Goal: Information Seeking & Learning: Learn about a topic

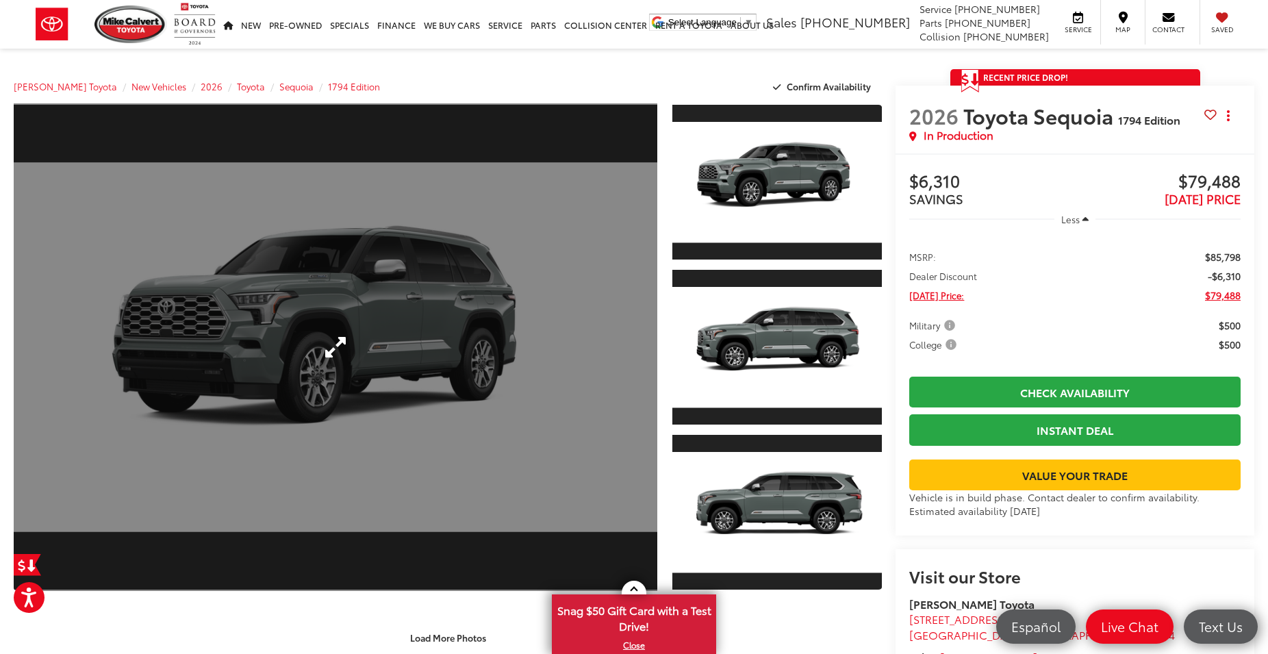
click at [294, 318] on link "Expand Photo 0" at bounding box center [336, 346] width 644 height 487
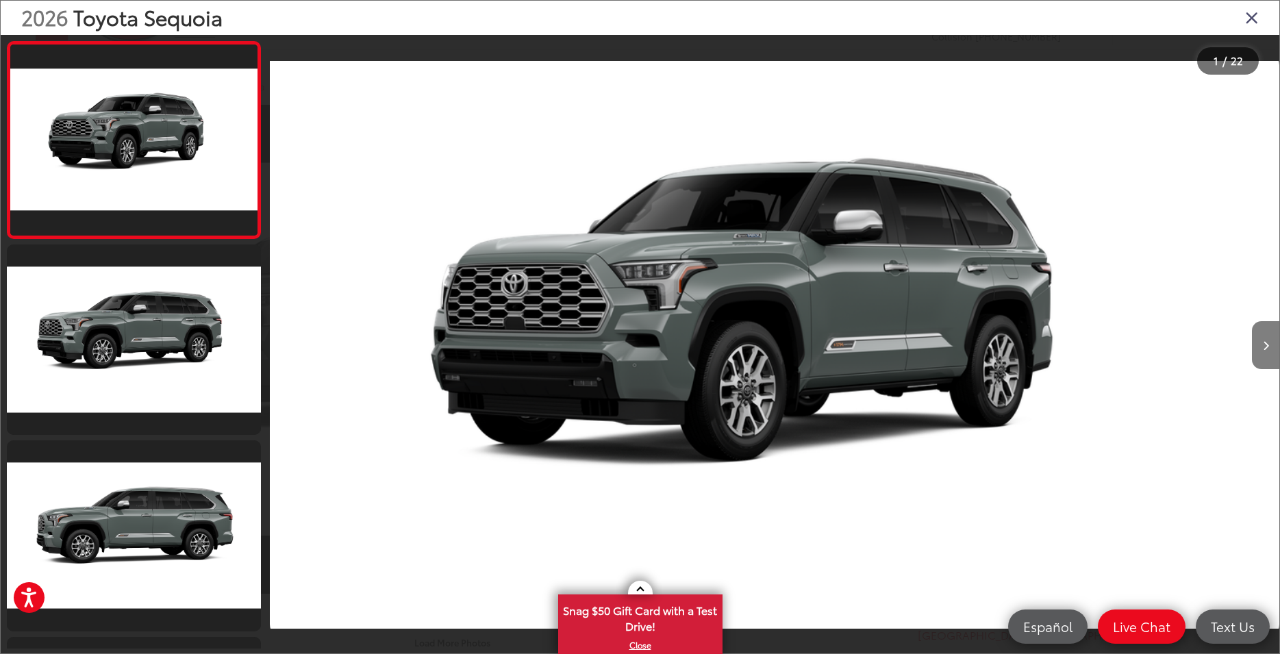
click at [1260, 350] on button "Next image" at bounding box center [1264, 345] width 27 height 48
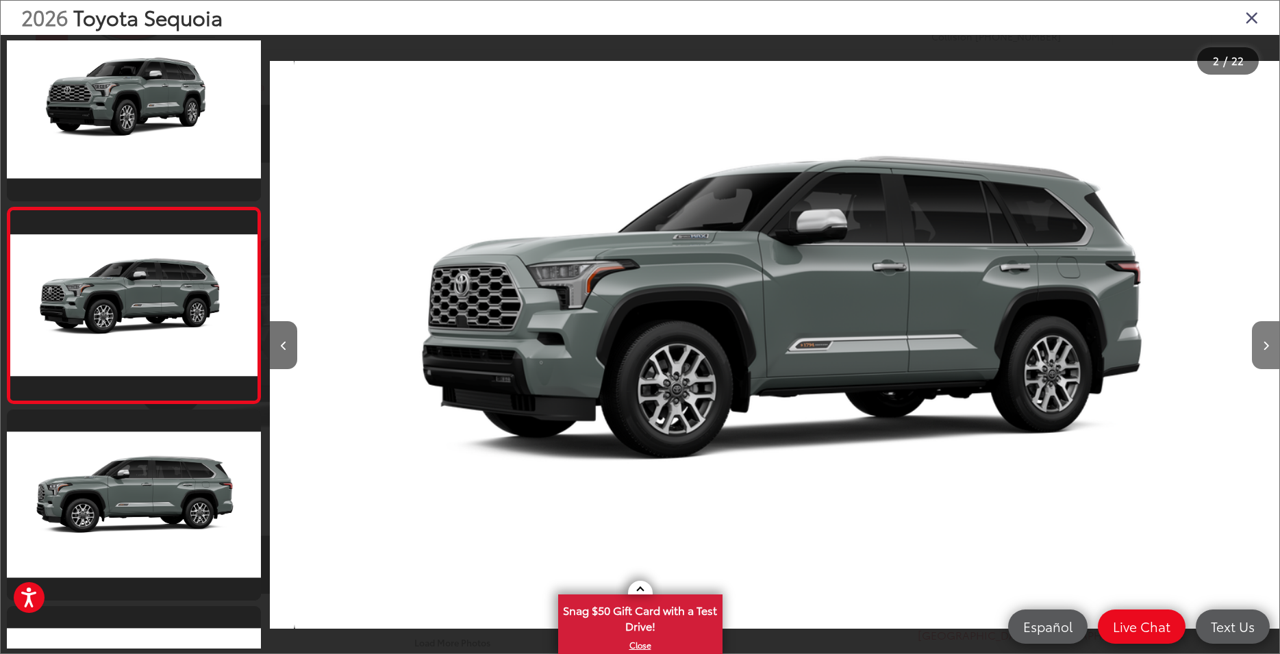
scroll to position [0, 1175]
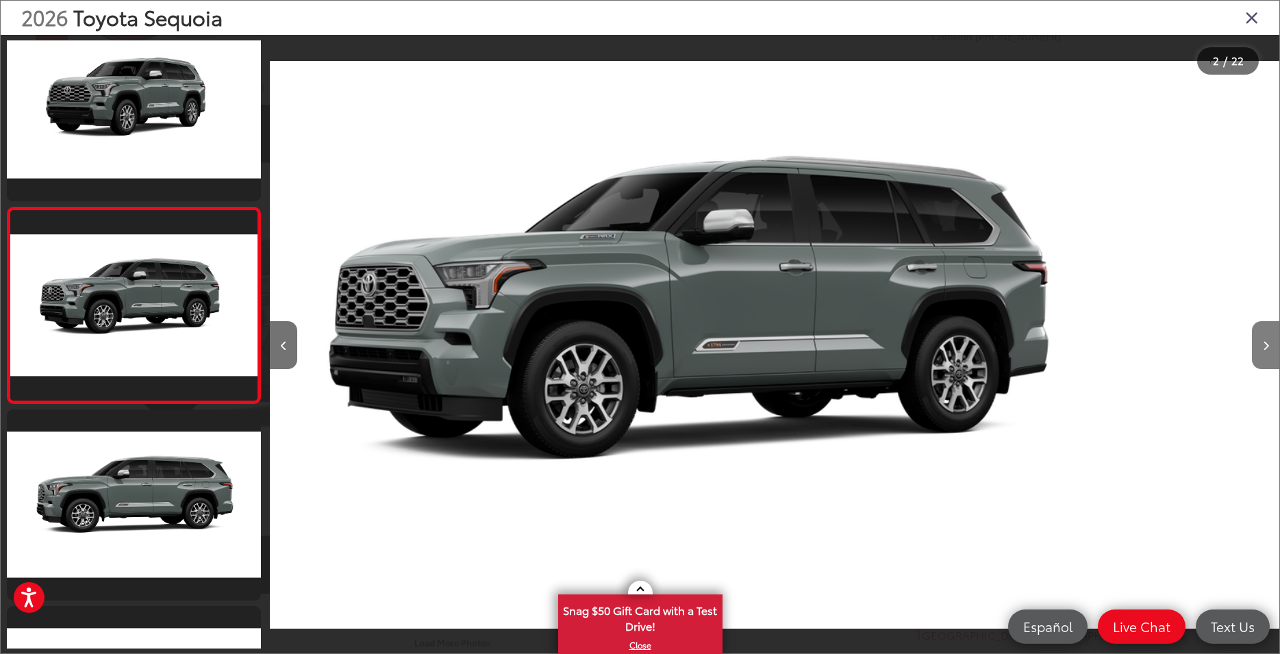
click at [1260, 350] on button "Next image" at bounding box center [1264, 345] width 27 height 48
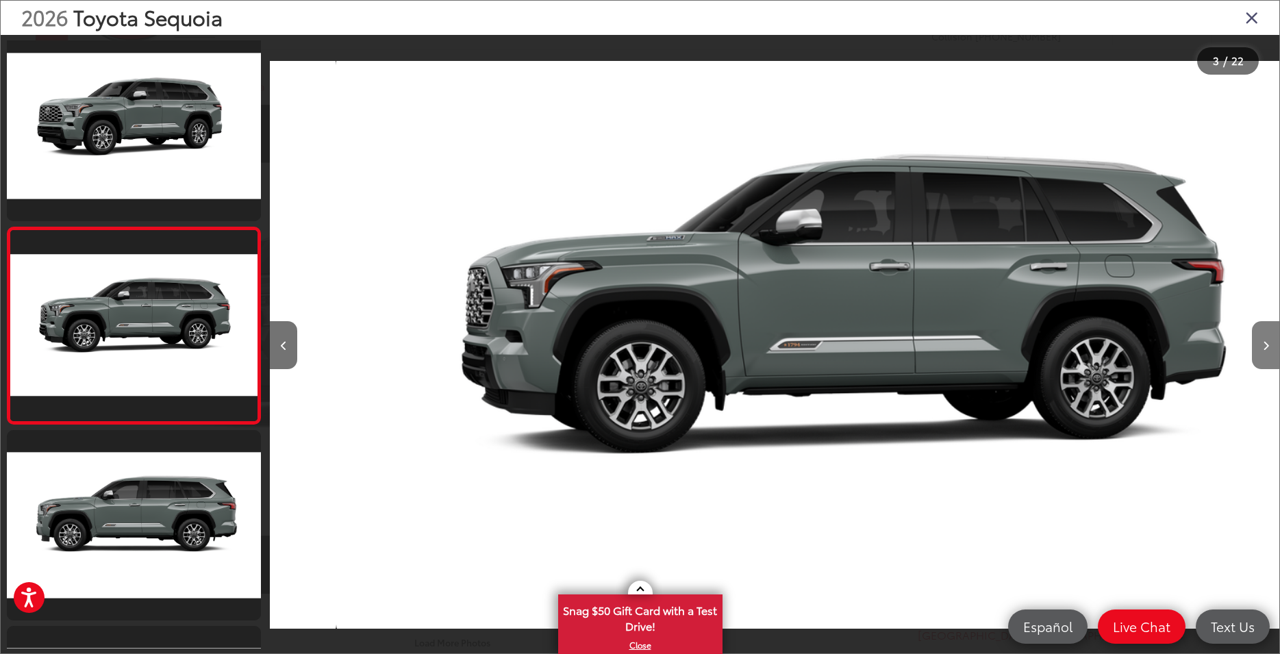
scroll to position [227, 0]
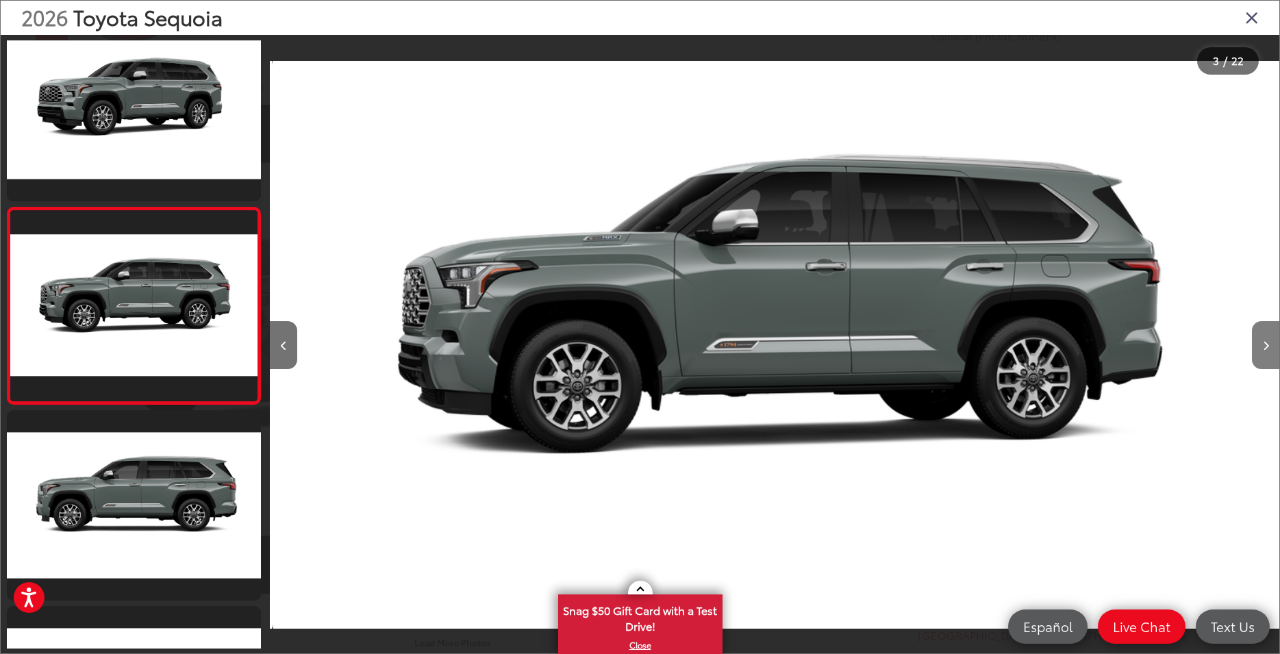
click at [1260, 350] on button "Next image" at bounding box center [1264, 345] width 27 height 48
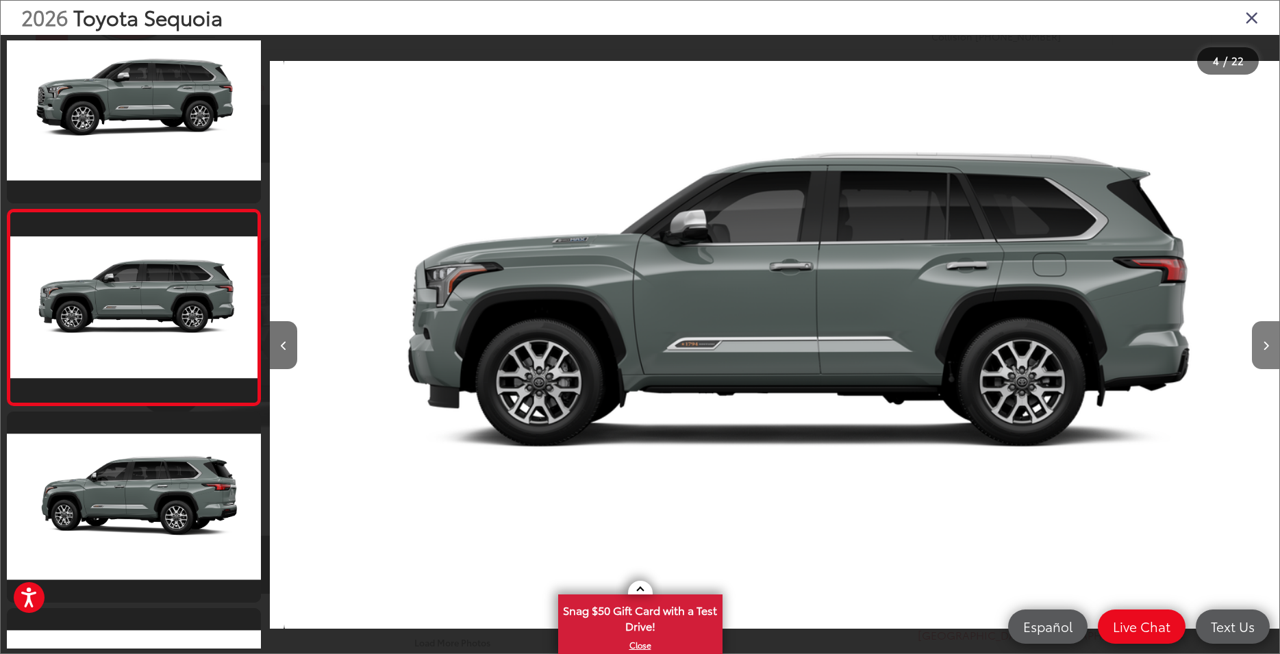
scroll to position [0, 3193]
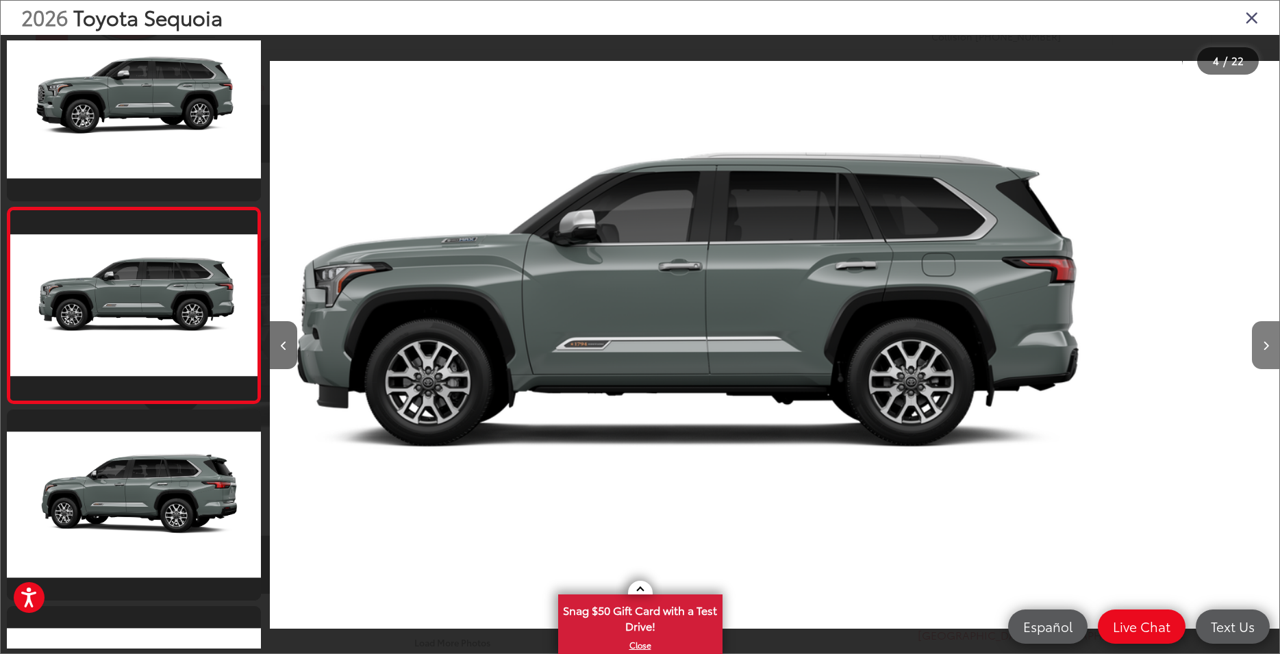
click at [1260, 350] on button "Next image" at bounding box center [1264, 345] width 27 height 48
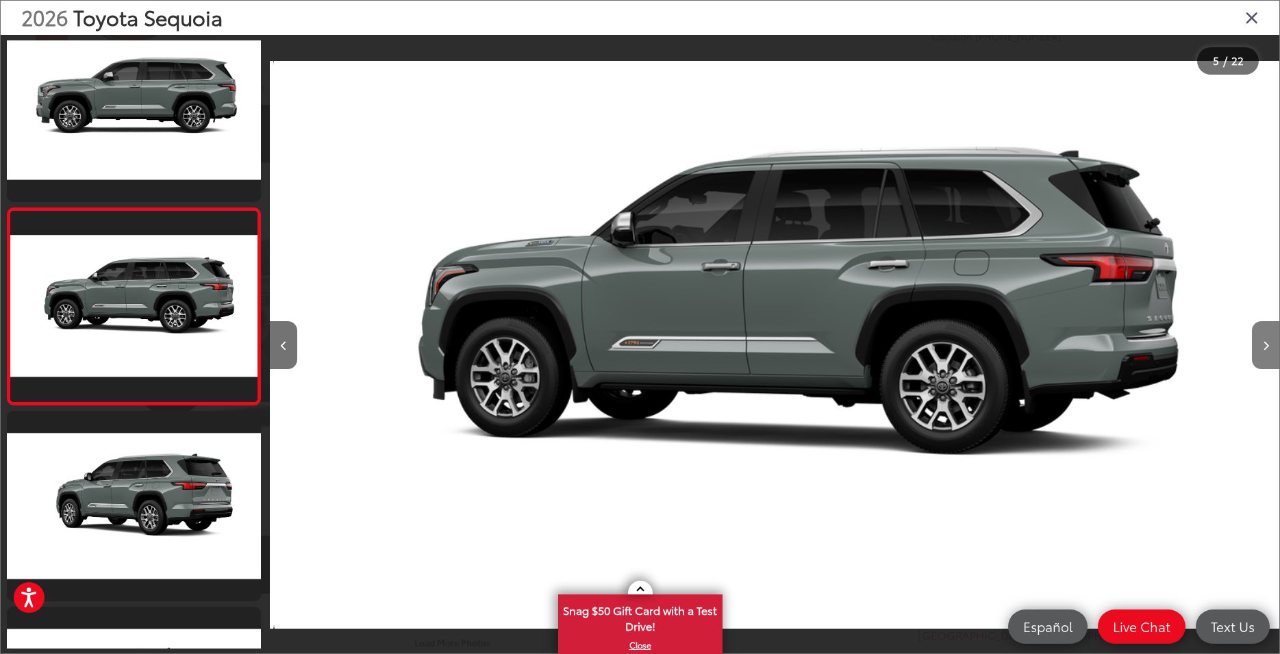
scroll to position [0, 4202]
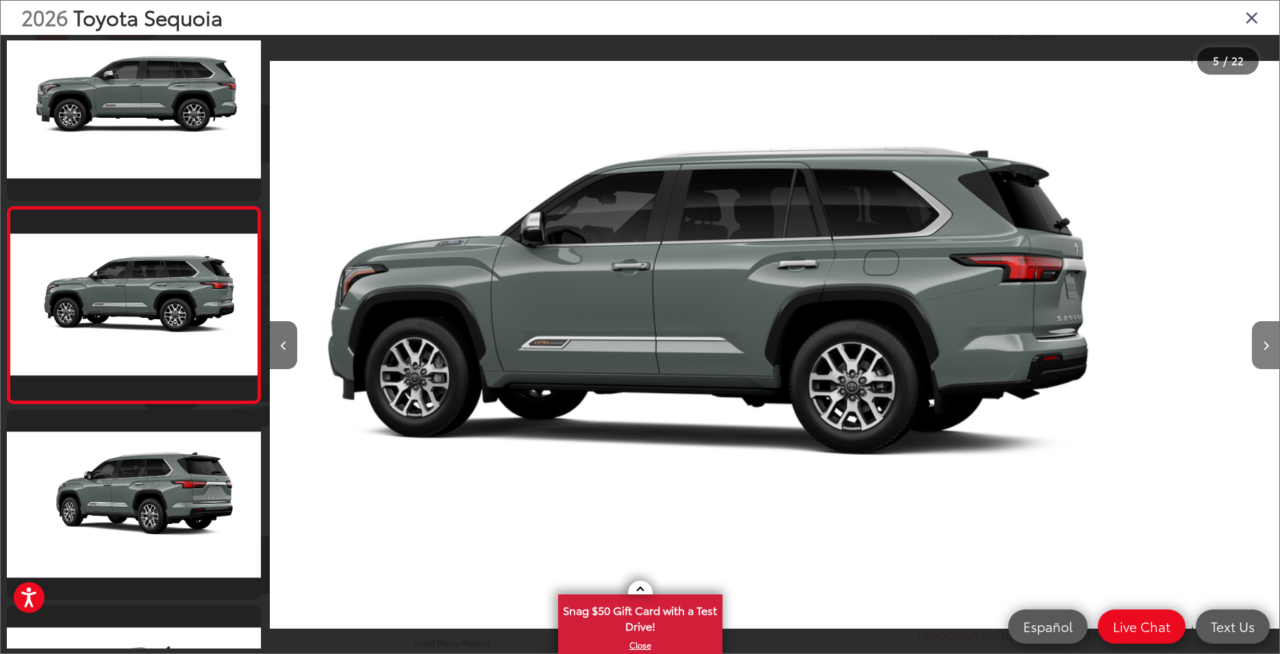
click at [1260, 350] on button "Next image" at bounding box center [1264, 345] width 27 height 48
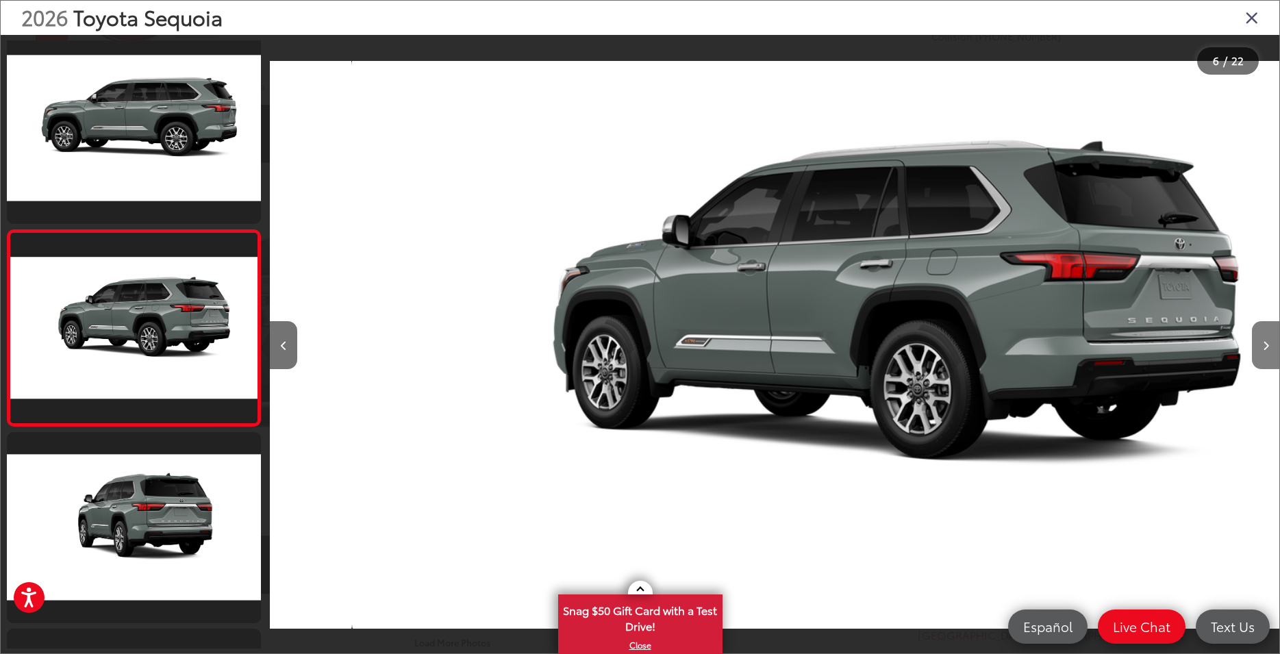
scroll to position [0, 0]
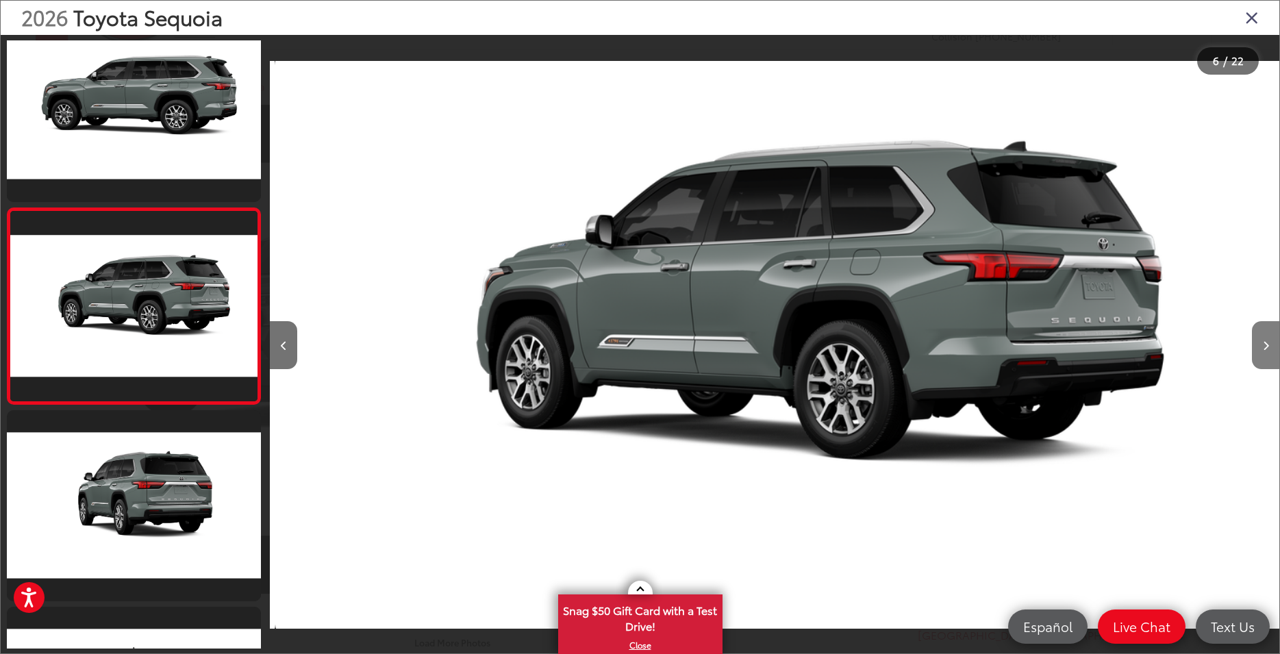
click at [1260, 350] on button "Next image" at bounding box center [1264, 345] width 27 height 48
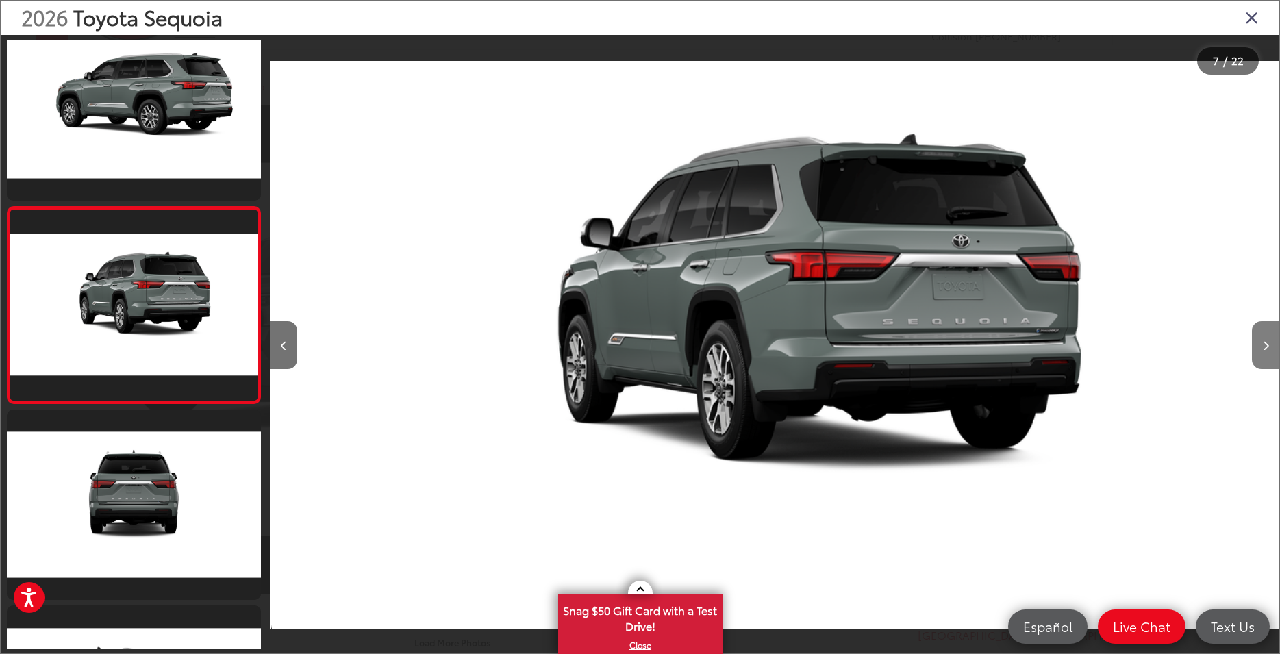
click at [1260, 350] on button "Next image" at bounding box center [1264, 345] width 27 height 48
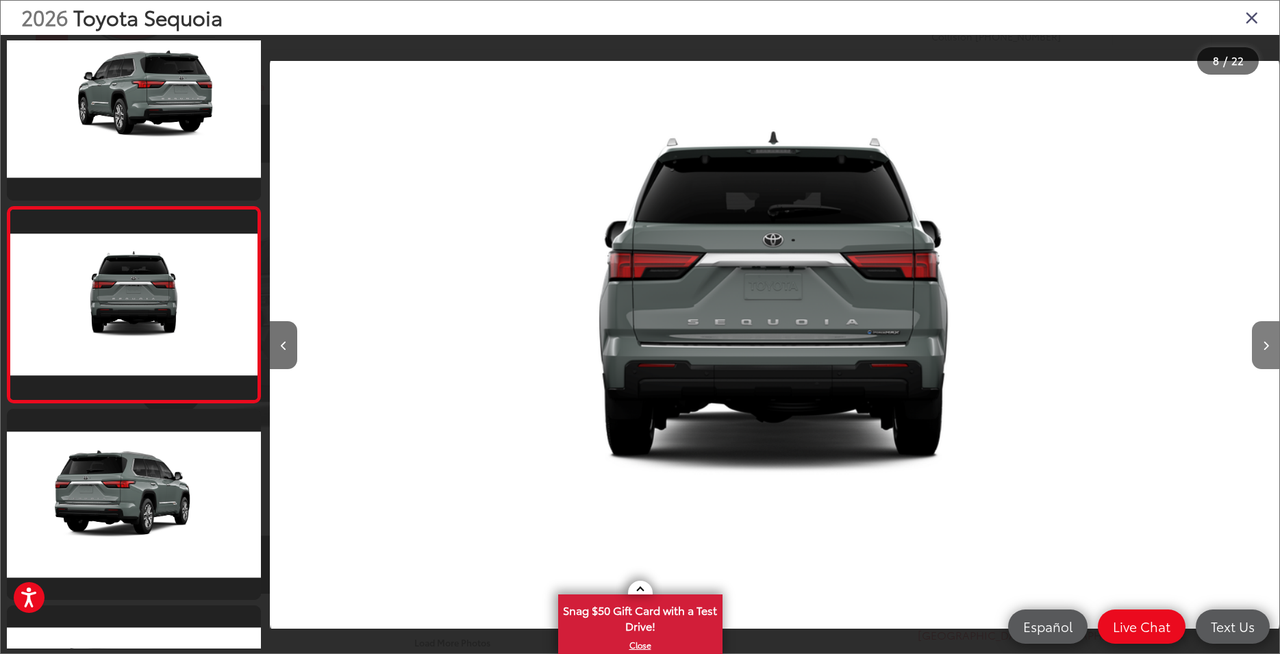
click at [1260, 350] on button "Next image" at bounding box center [1264, 345] width 27 height 48
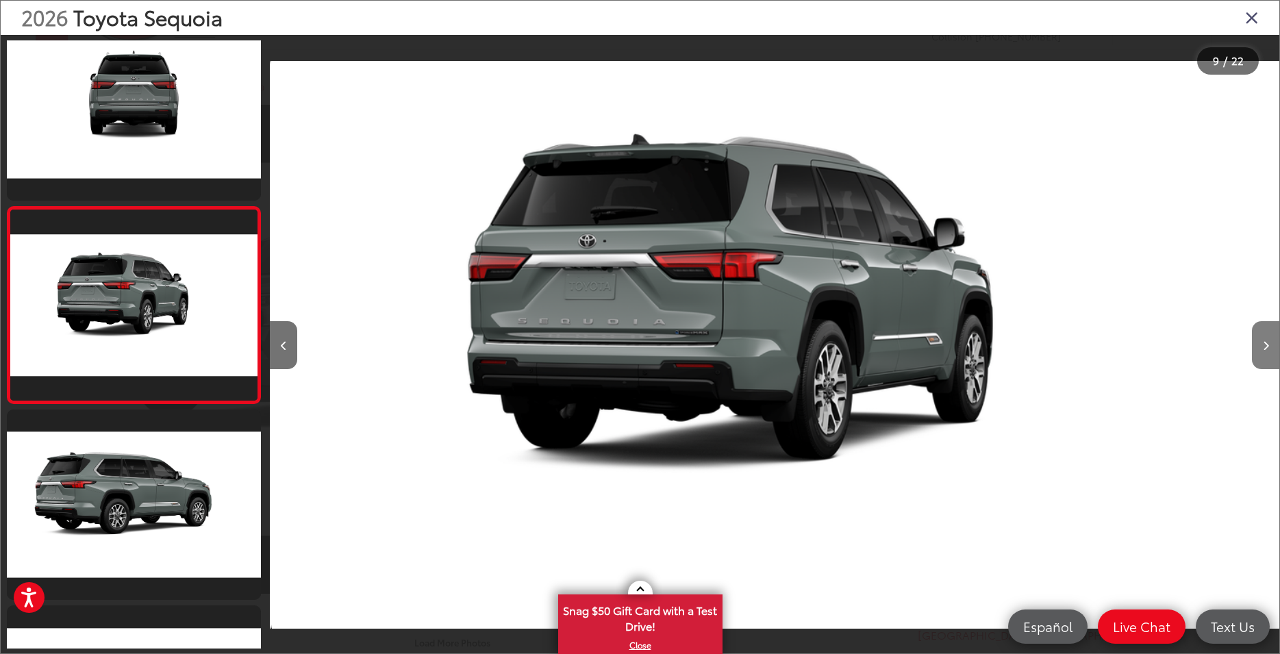
click at [1260, 350] on button "Next image" at bounding box center [1264, 345] width 27 height 48
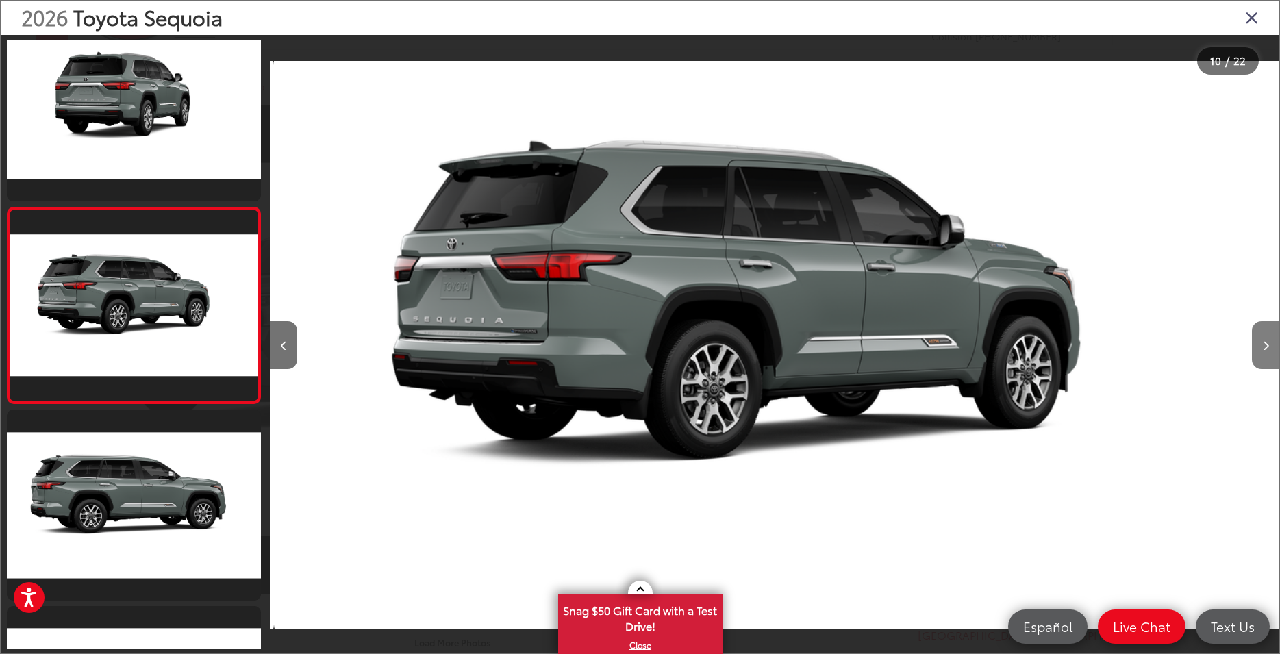
click at [1260, 350] on button "Next image" at bounding box center [1264, 345] width 27 height 48
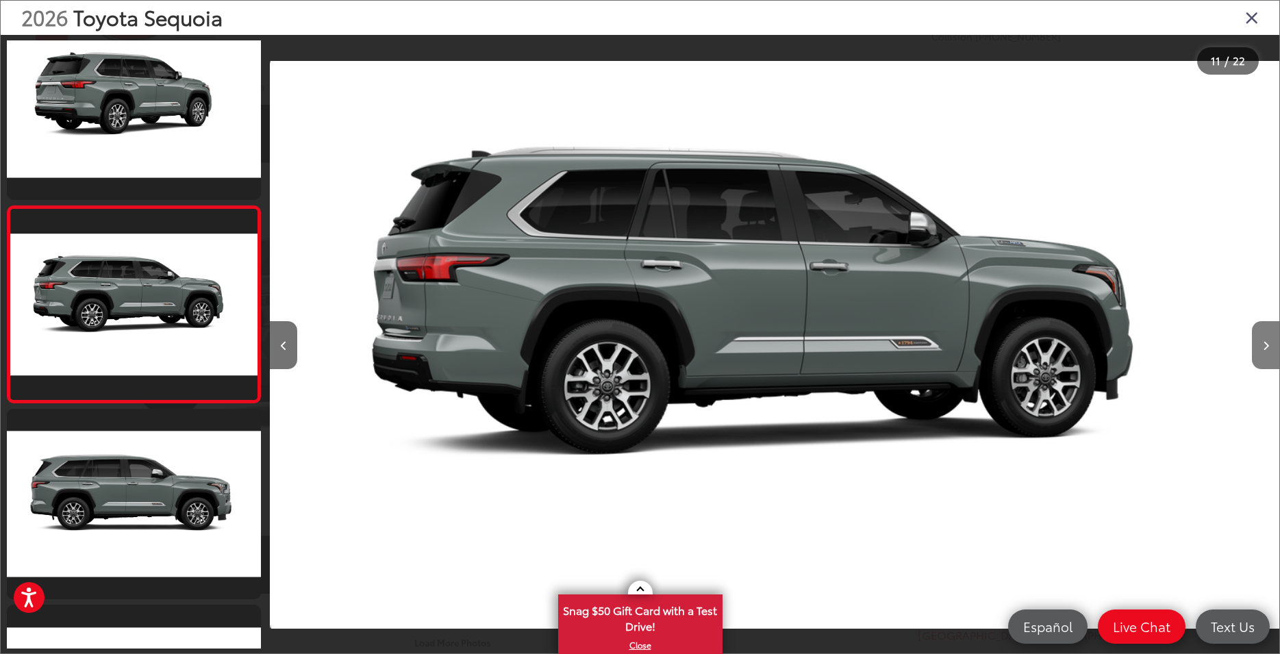
click at [1260, 350] on button "Next image" at bounding box center [1264, 345] width 27 height 48
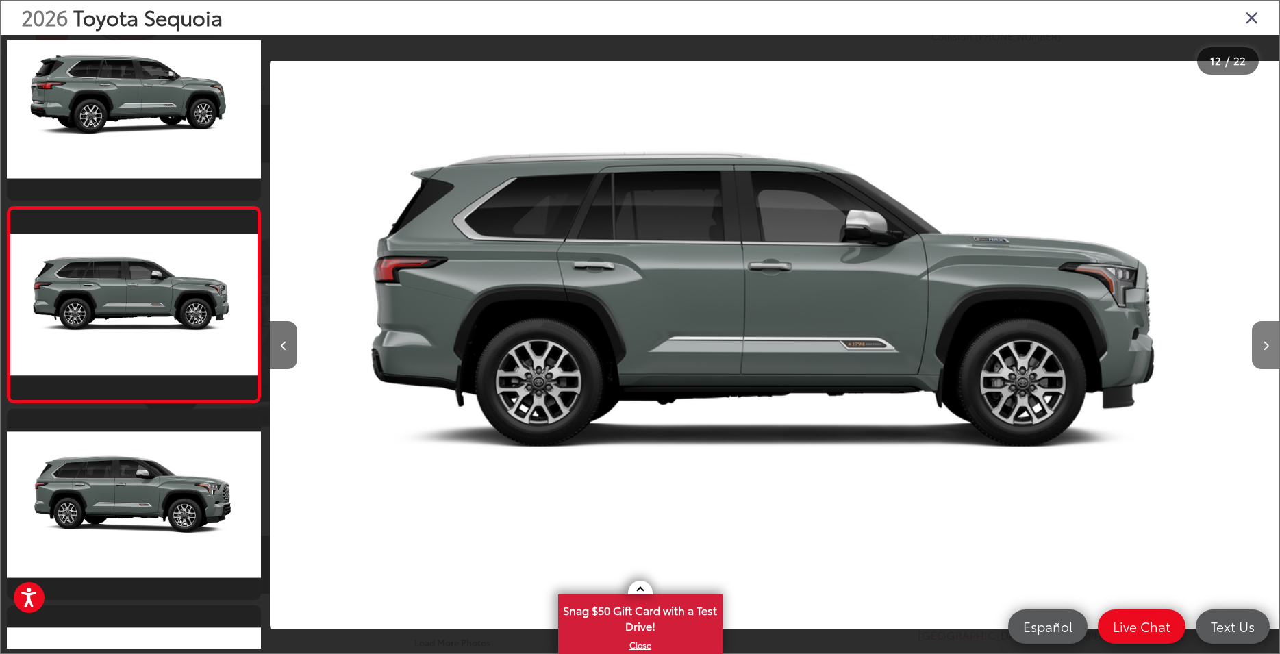
click at [1260, 350] on button "Next image" at bounding box center [1264, 345] width 27 height 48
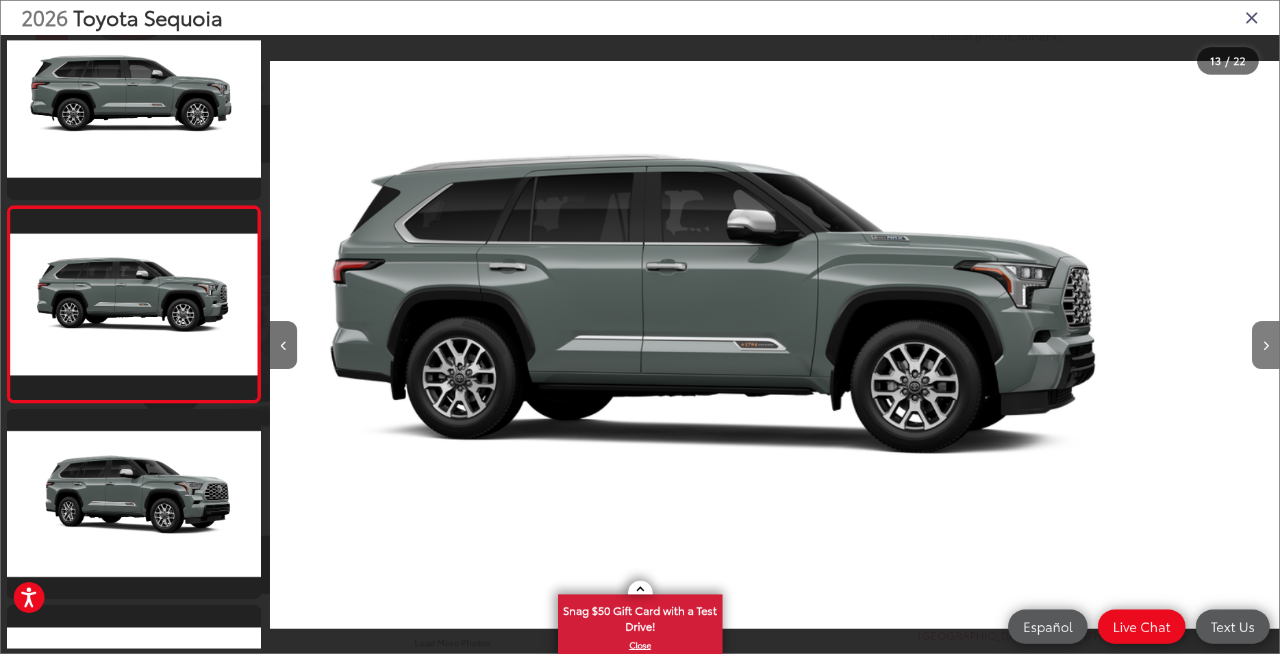
click at [1260, 350] on button "Next image" at bounding box center [1264, 345] width 27 height 48
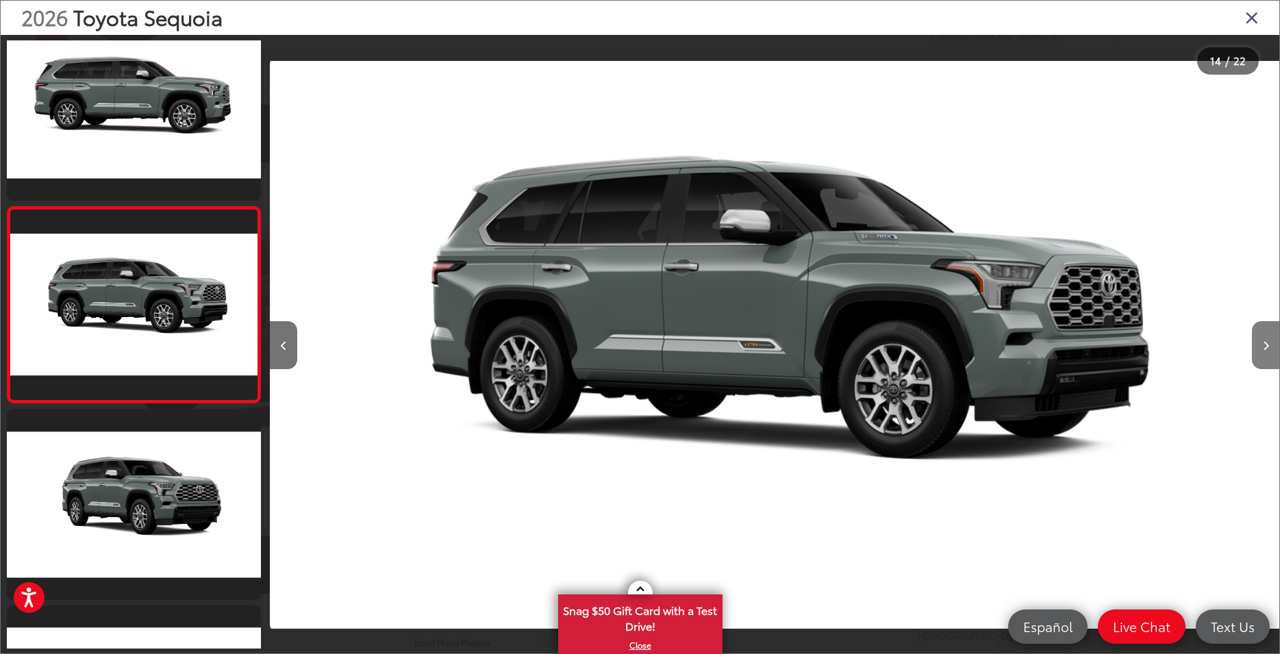
click at [1260, 350] on button "Next image" at bounding box center [1264, 345] width 27 height 48
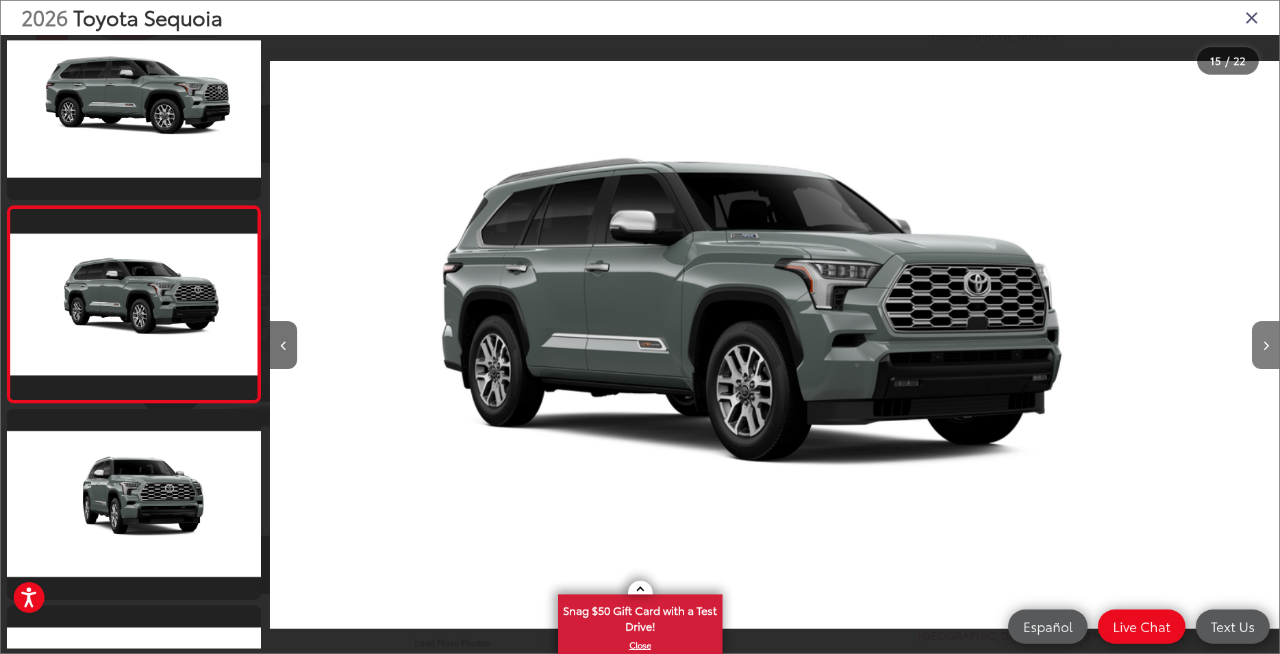
click at [1260, 350] on button "Next image" at bounding box center [1264, 345] width 27 height 48
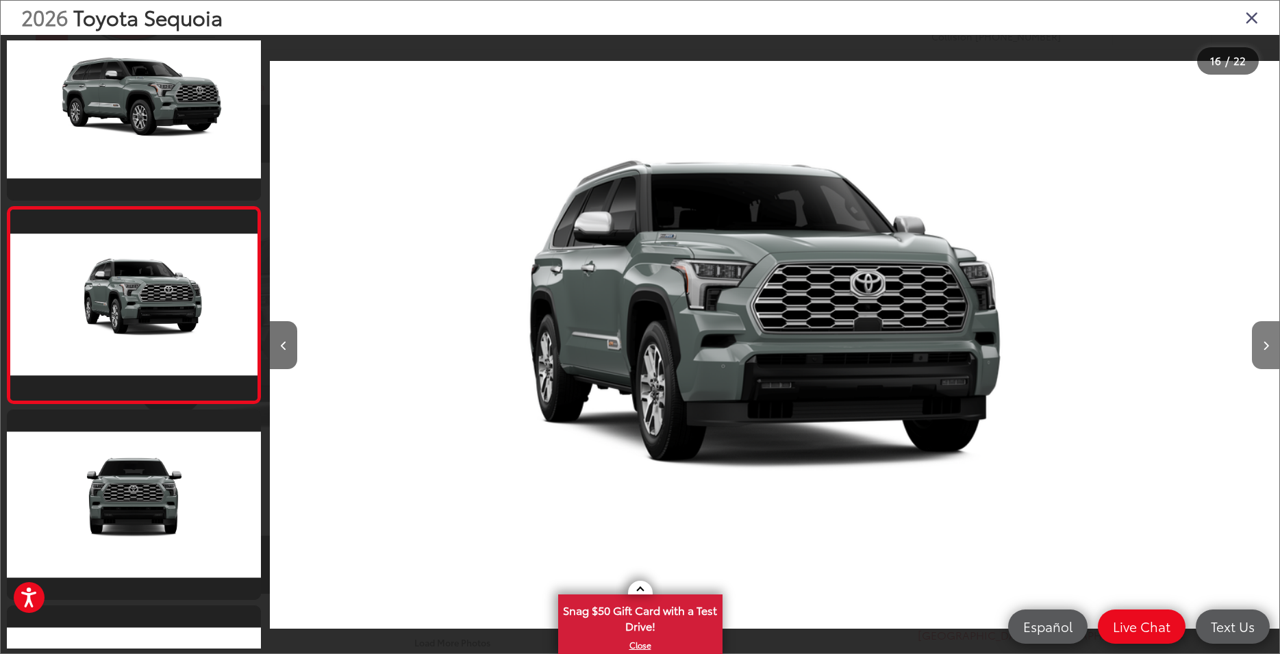
click at [1260, 350] on button "Next image" at bounding box center [1264, 345] width 27 height 48
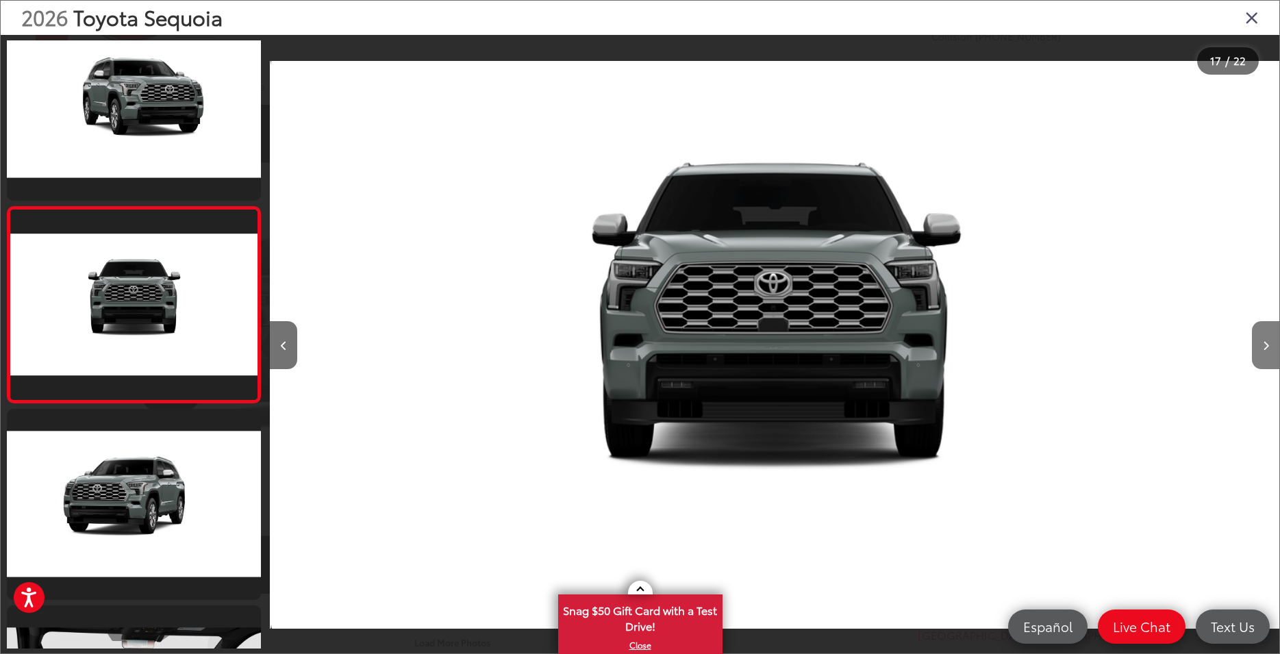
click at [1260, 350] on button "Next image" at bounding box center [1264, 345] width 27 height 48
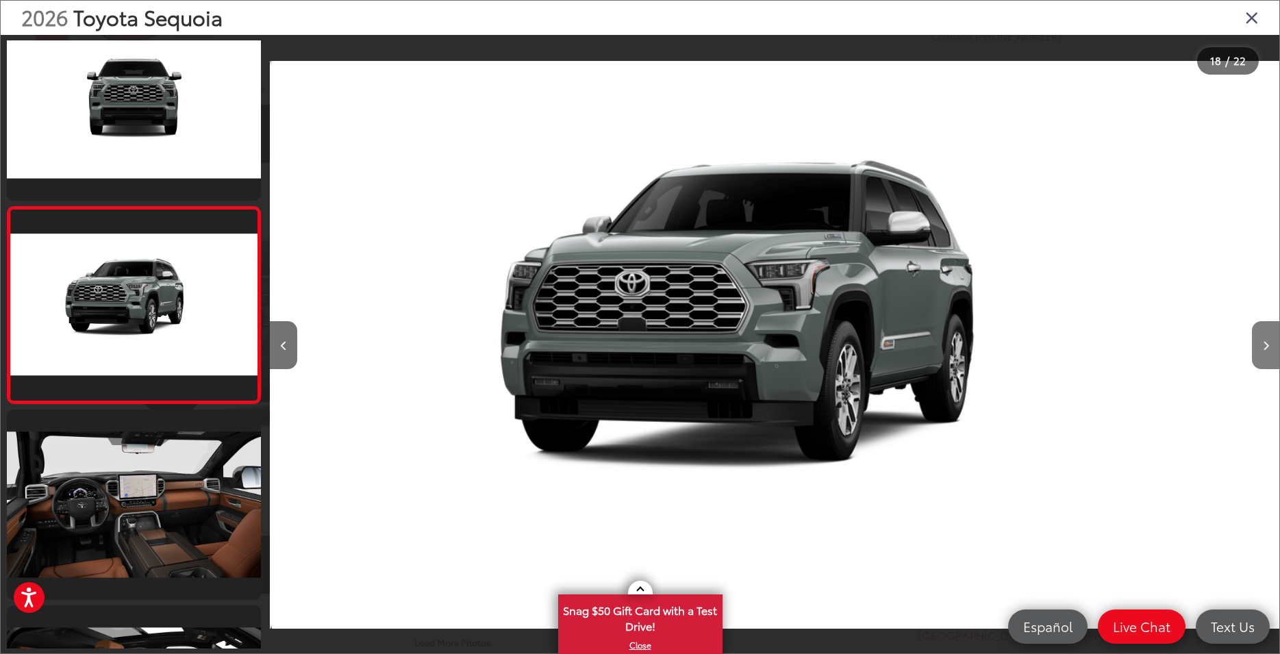
click at [1260, 350] on button "Next image" at bounding box center [1264, 345] width 27 height 48
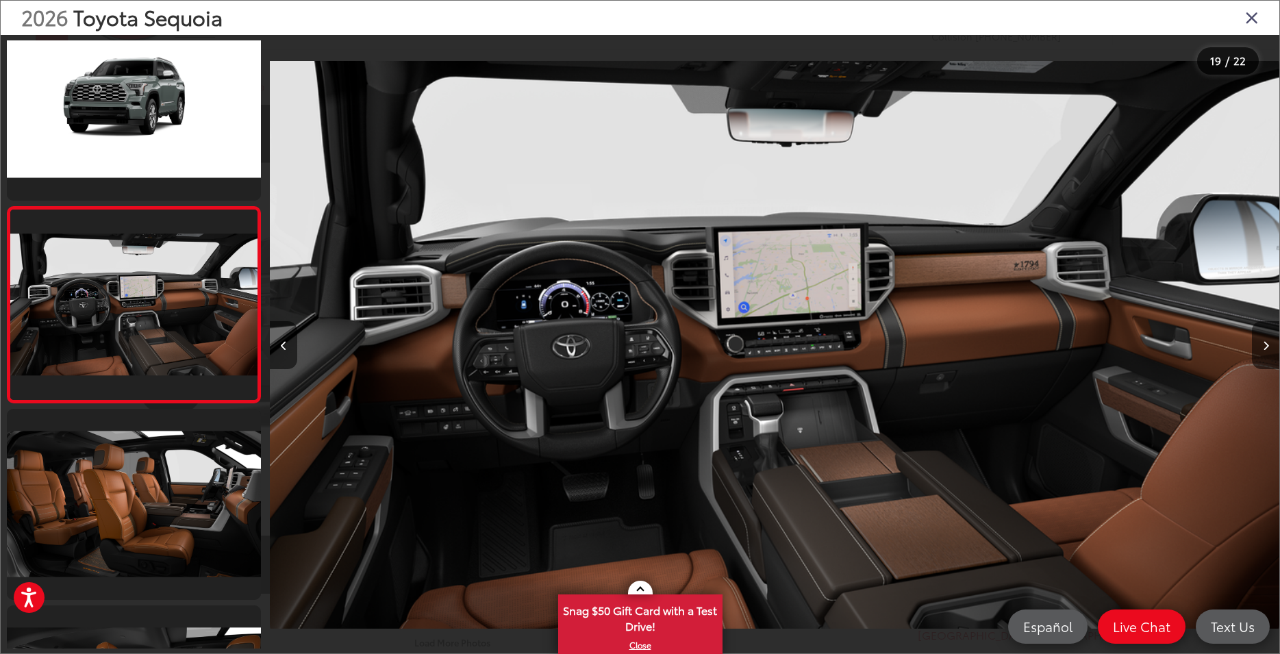
click at [1247, 20] on icon "Close gallery" at bounding box center [1252, 17] width 14 height 18
